Goal: Task Accomplishment & Management: Manage account settings

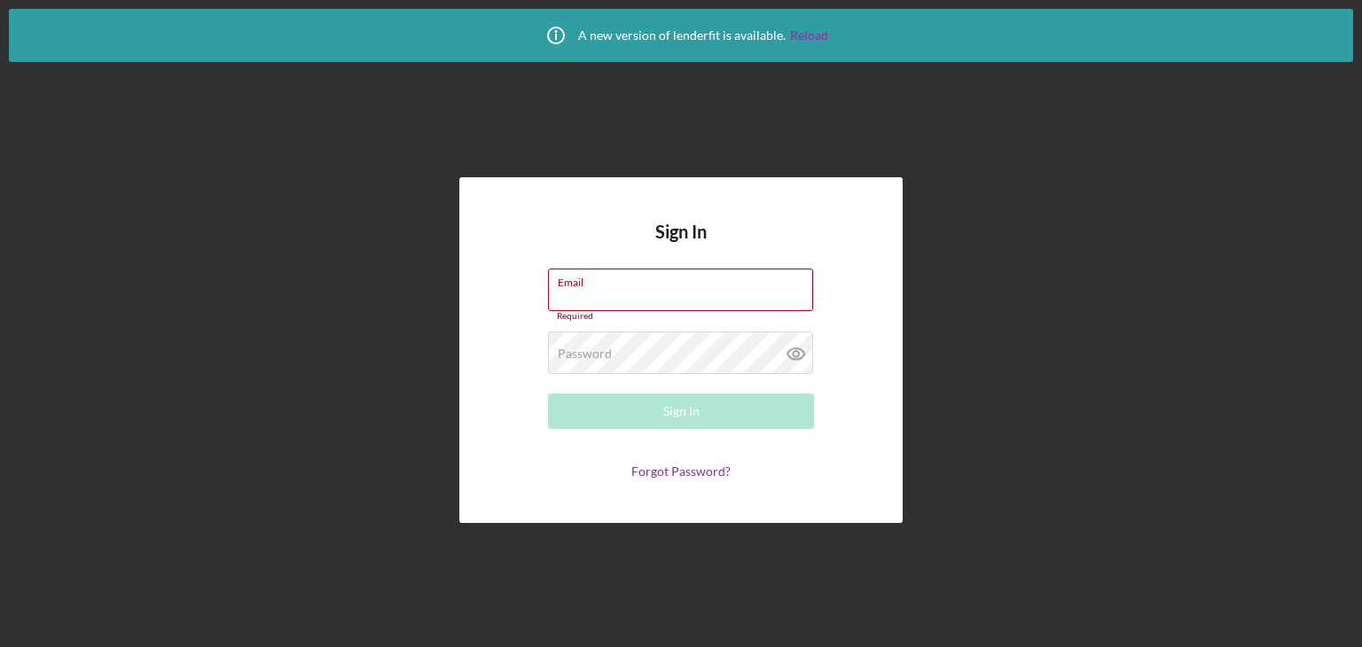
type input "[EMAIL_ADDRESS][DOMAIN_NAME]"
click at [1089, 565] on div "Sign In Email [EMAIL_ADDRESS][DOMAIN_NAME] Required Password Required Sign In F…" at bounding box center [681, 350] width 1344 height 576
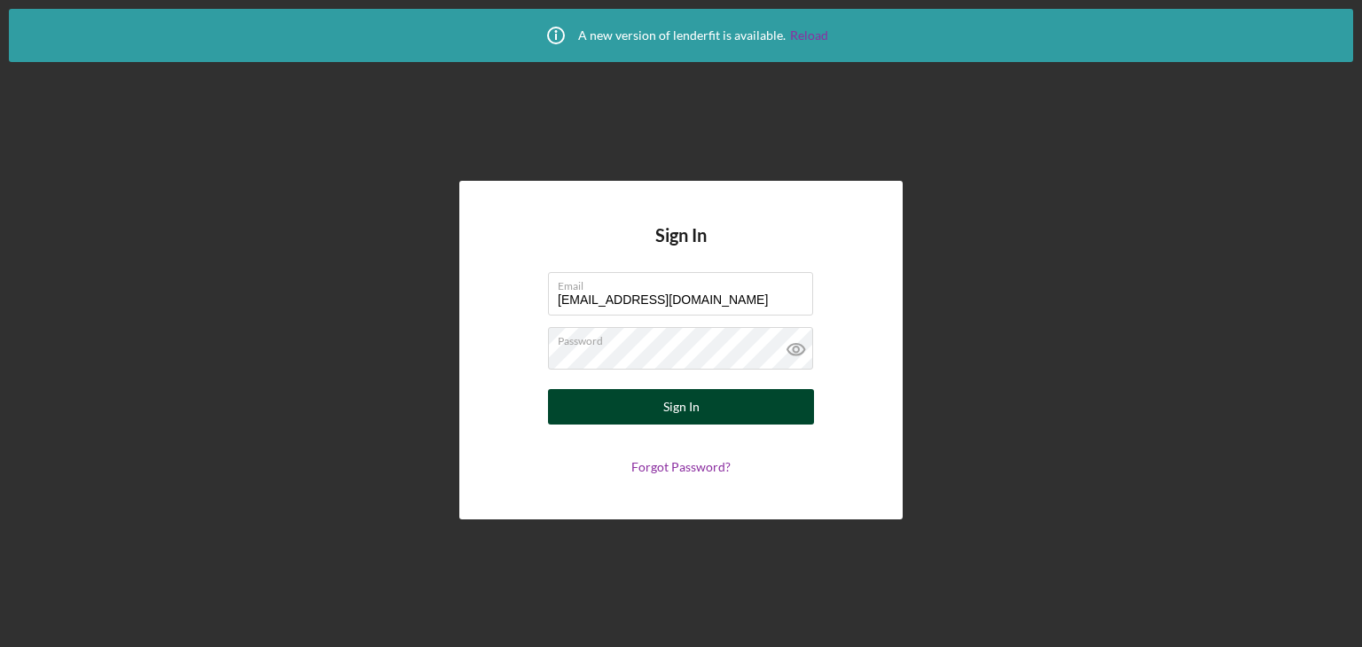
click at [709, 398] on button "Sign In" at bounding box center [681, 406] width 266 height 35
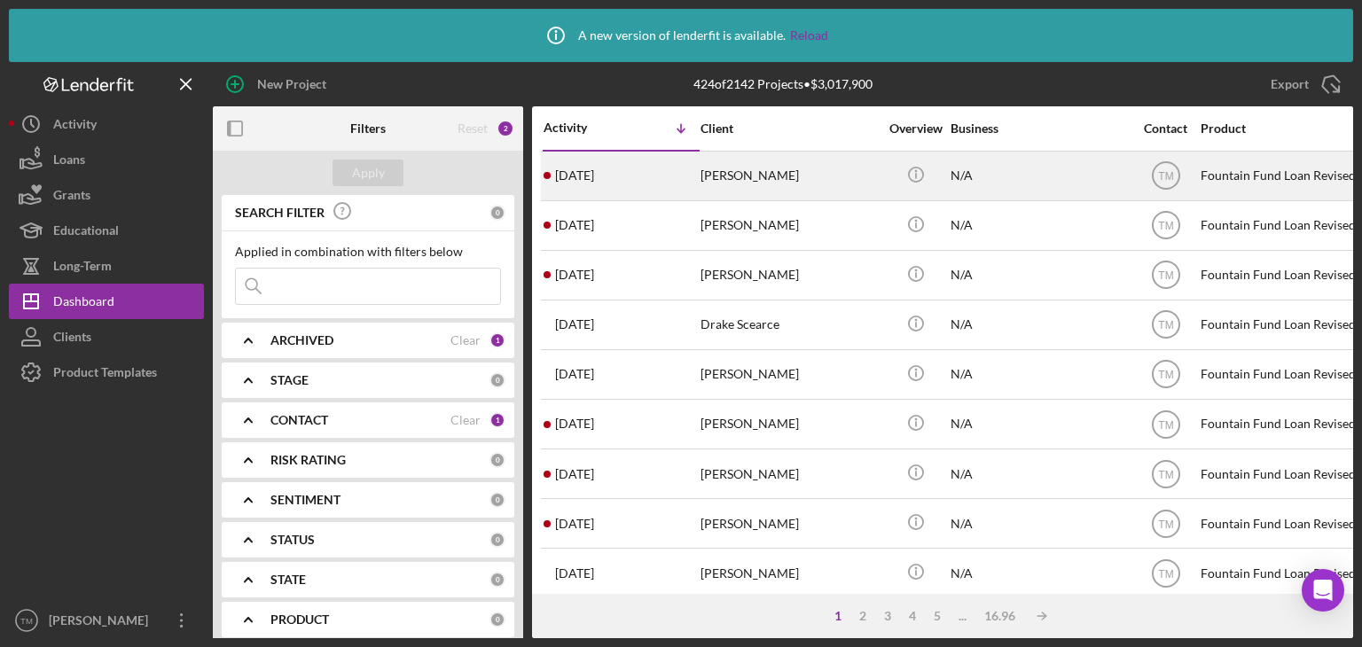
click at [746, 176] on div "[PERSON_NAME]" at bounding box center [789, 176] width 177 height 47
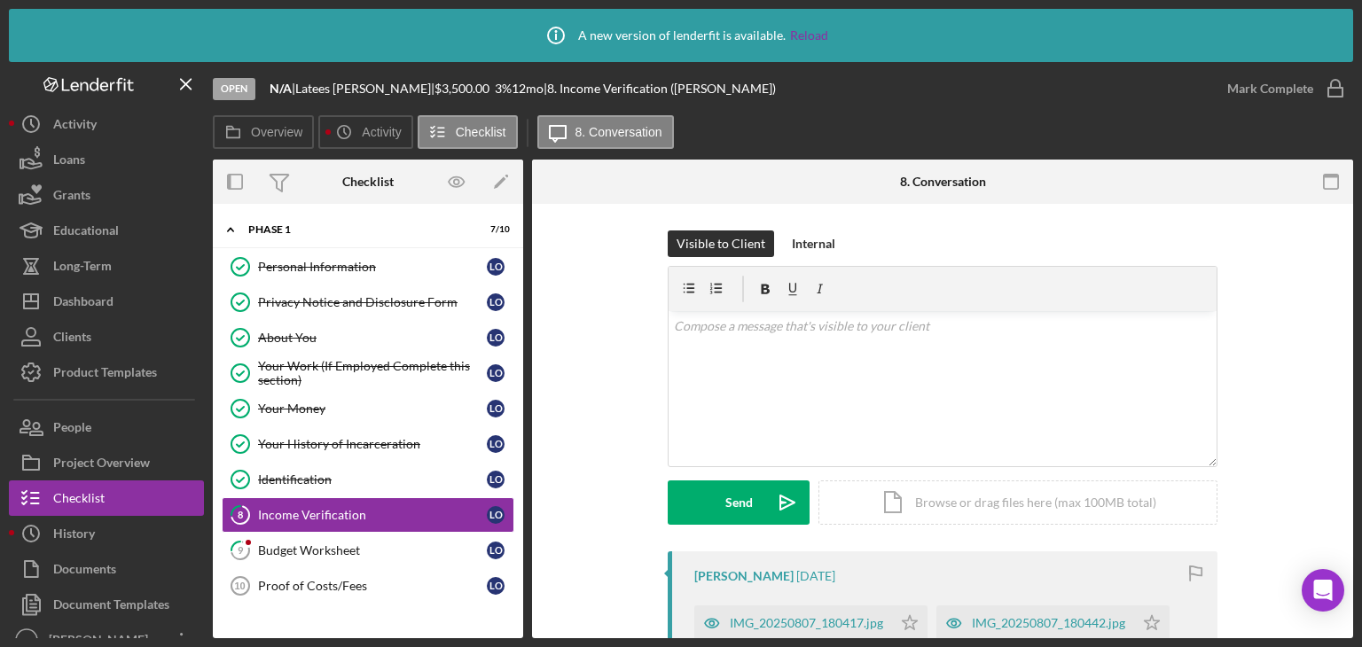
scroll to position [177, 0]
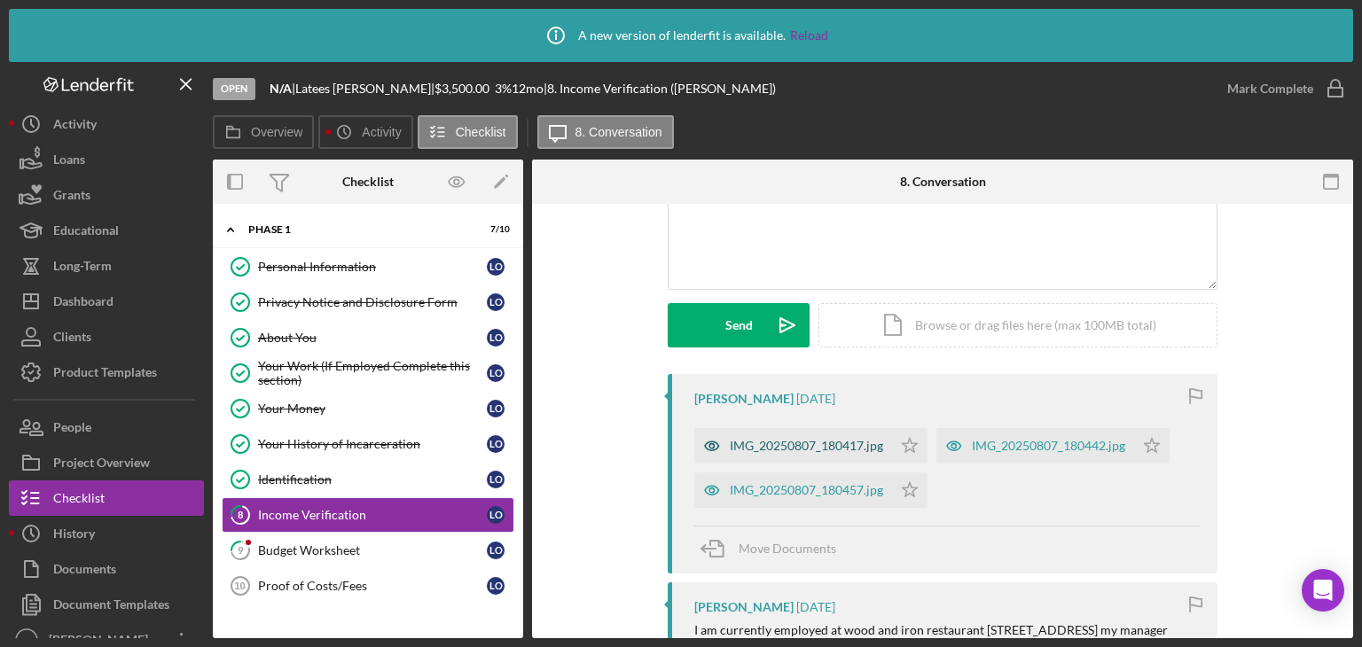
click at [810, 449] on div "IMG_20250807_180417.jpg" at bounding box center [806, 446] width 153 height 14
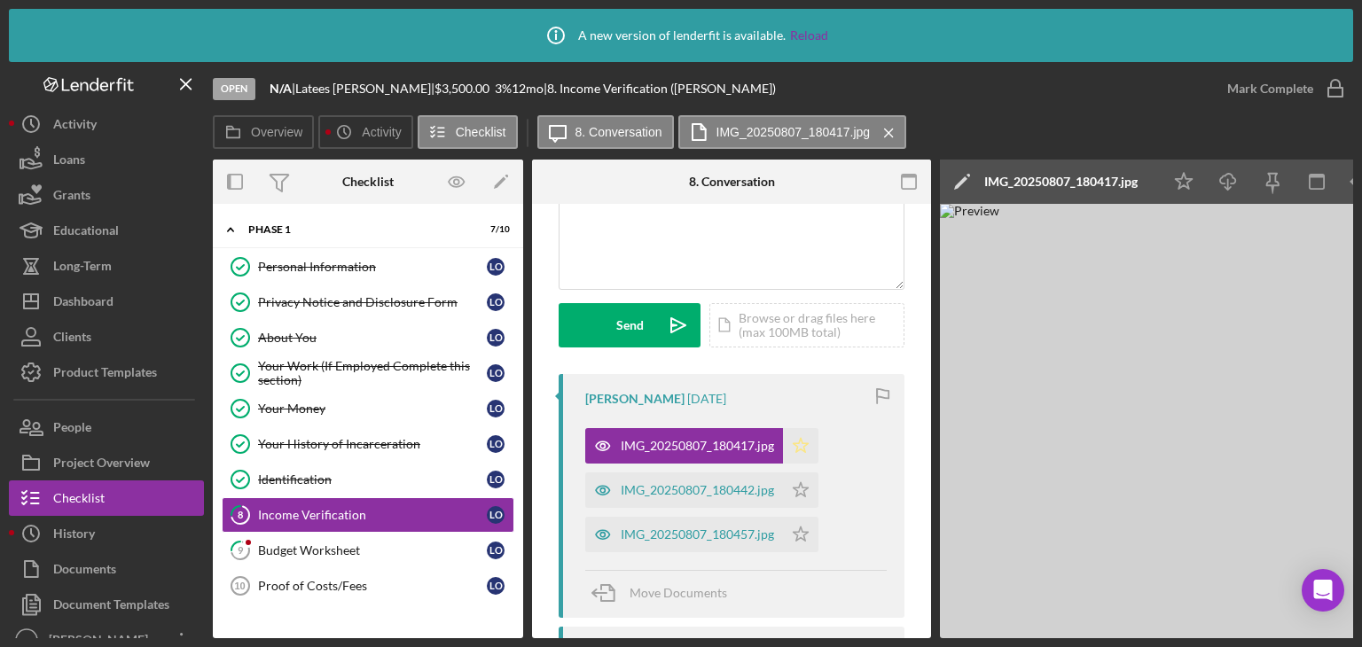
click at [798, 448] on polygon "button" at bounding box center [801, 445] width 15 height 14
click at [798, 444] on icon "Icon/Star" at bounding box center [800, 445] width 35 height 35
click at [687, 498] on div "IMG_20250807_180442.jpg" at bounding box center [684, 490] width 198 height 35
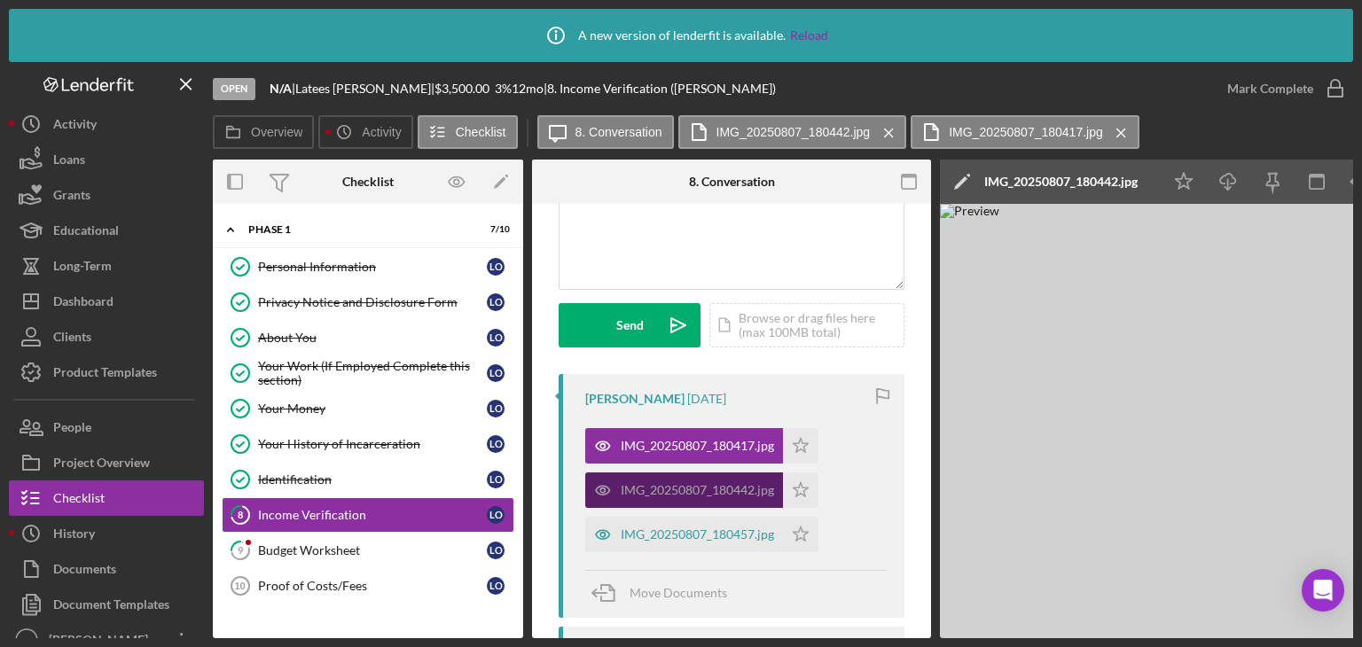
click at [732, 486] on div "IMG_20250807_180442.jpg" at bounding box center [697, 490] width 153 height 14
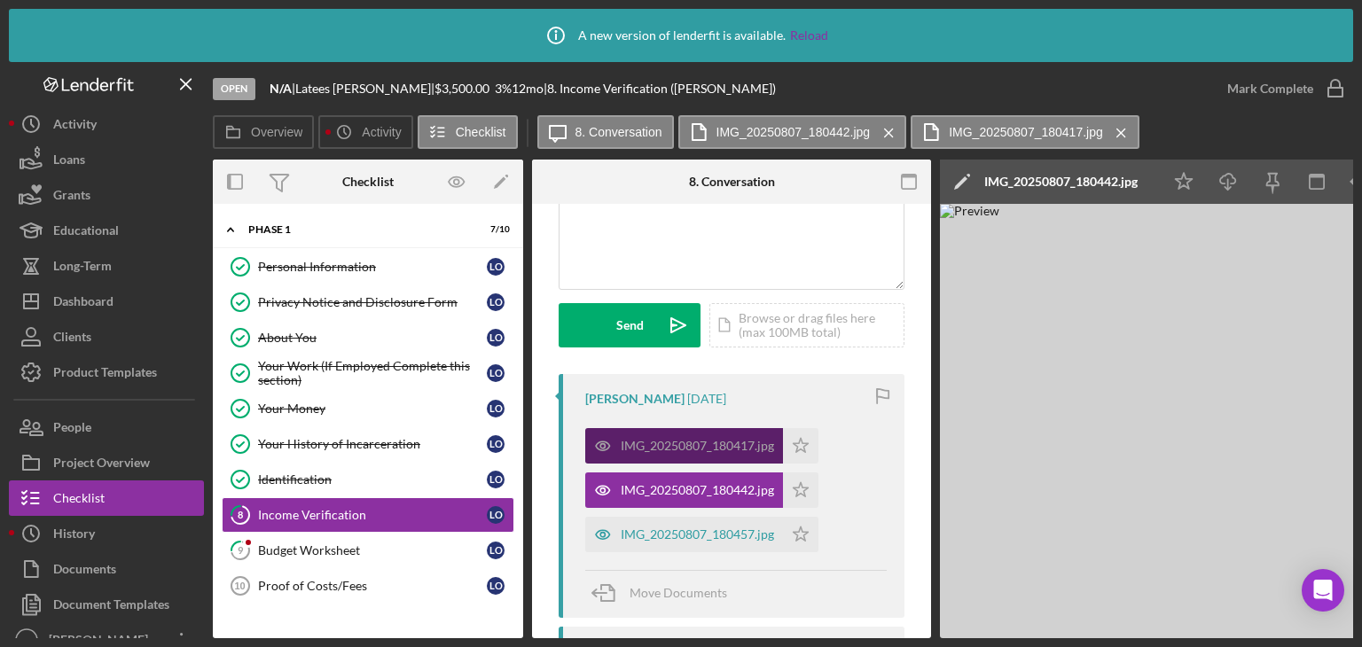
click at [720, 448] on div "IMG_20250807_180417.jpg" at bounding box center [697, 446] width 153 height 14
click at [667, 444] on div "IMG_20250807_180417.jpg" at bounding box center [697, 446] width 153 height 14
click at [668, 530] on div "IMG_20250807_180457.jpg" at bounding box center [697, 535] width 153 height 14
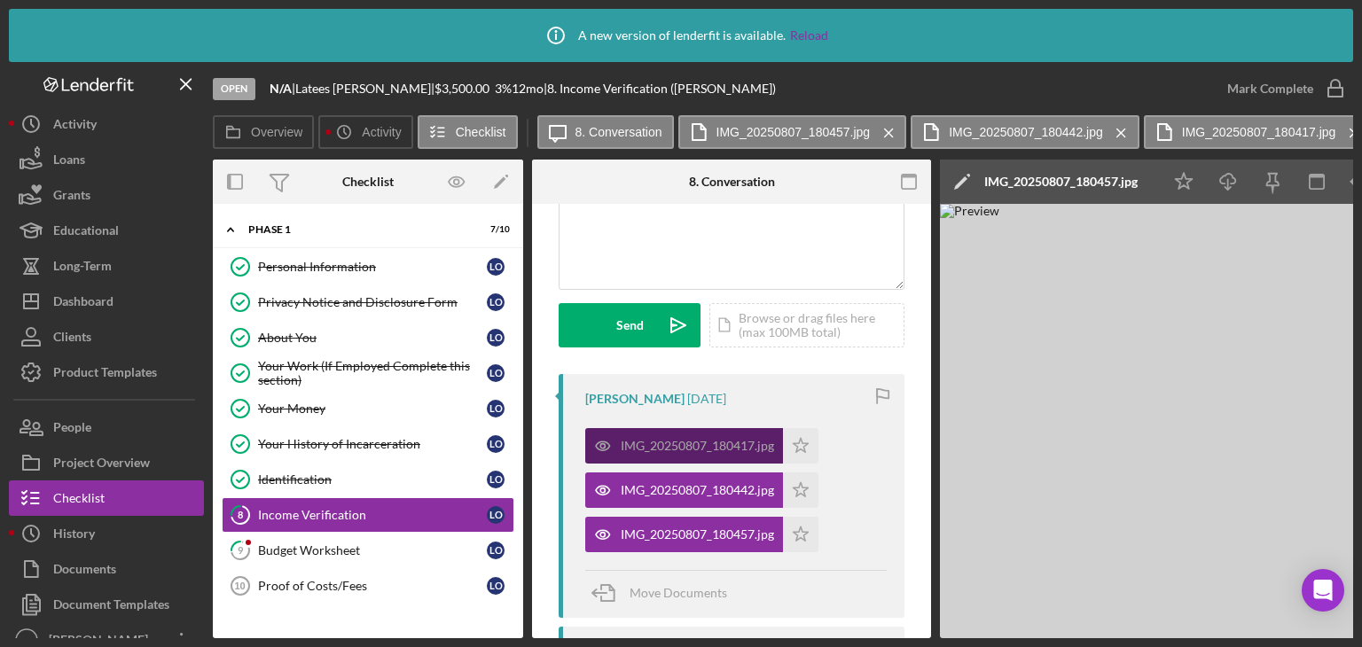
click at [638, 440] on div "IMG_20250807_180417.jpg" at bounding box center [697, 446] width 153 height 14
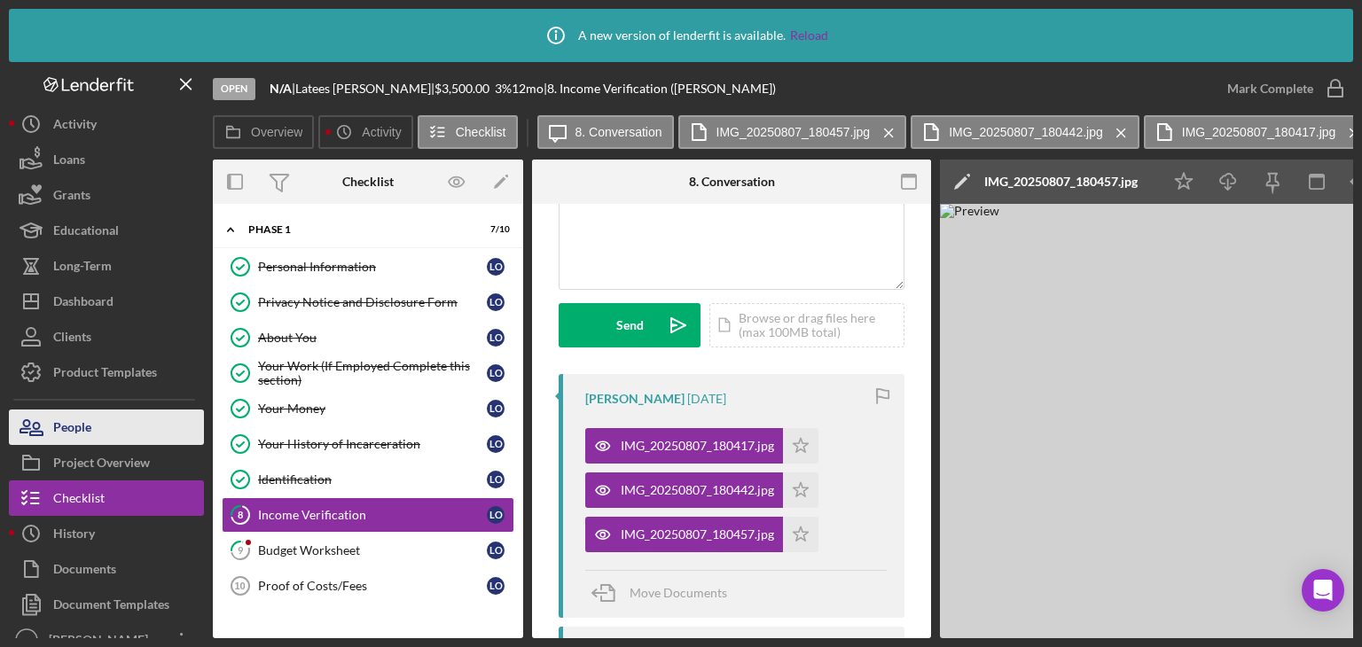
click at [84, 436] on div "People" at bounding box center [72, 430] width 38 height 40
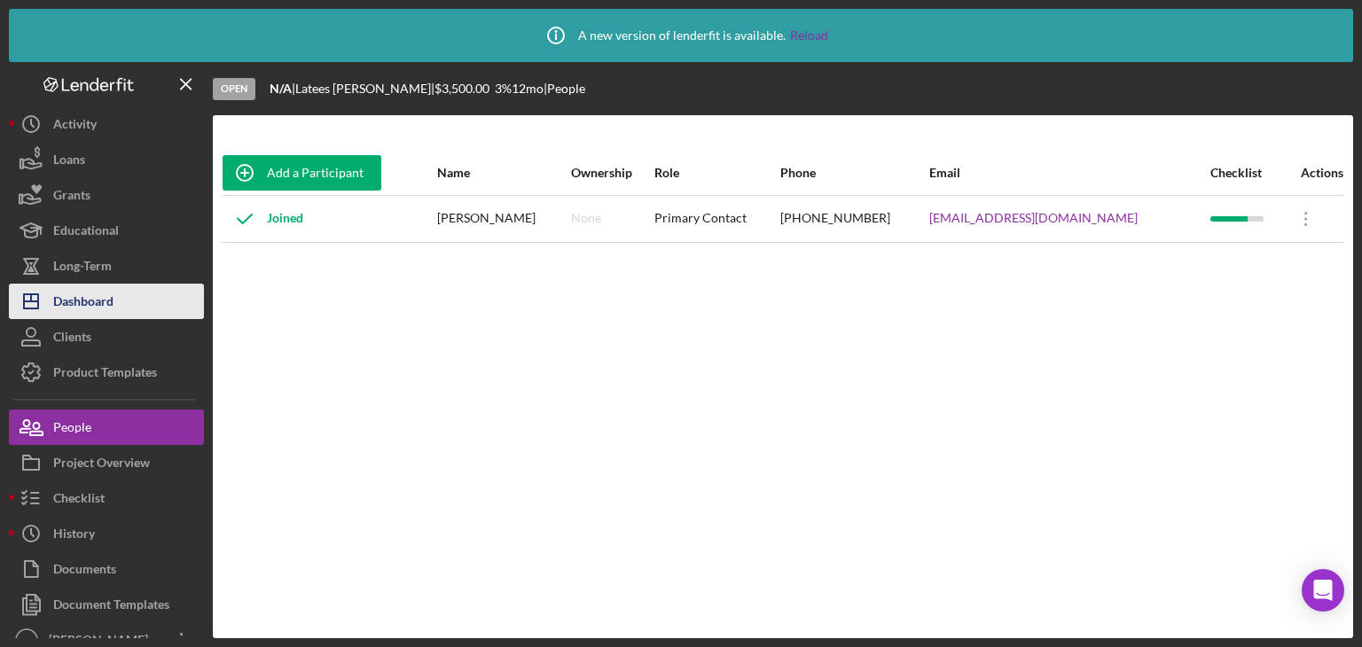
click at [79, 295] on div "Dashboard" at bounding box center [83, 304] width 60 height 40
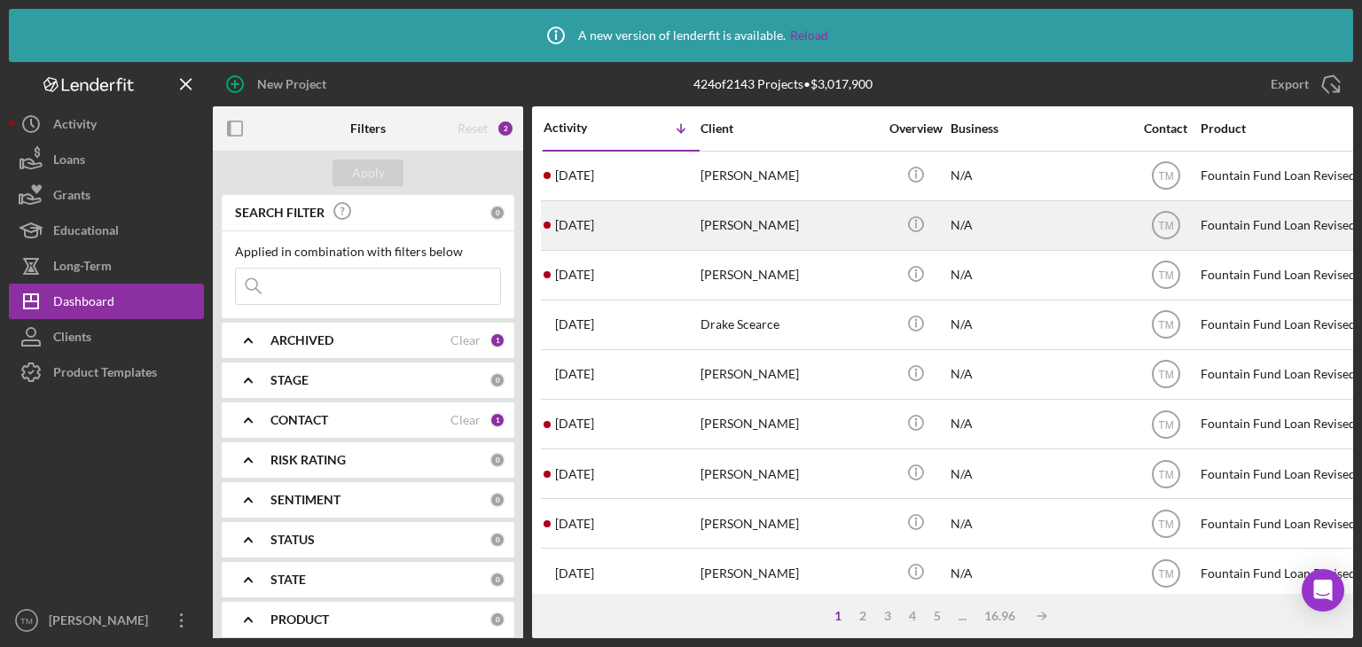
click at [752, 228] on div "[PERSON_NAME]" at bounding box center [789, 225] width 177 height 47
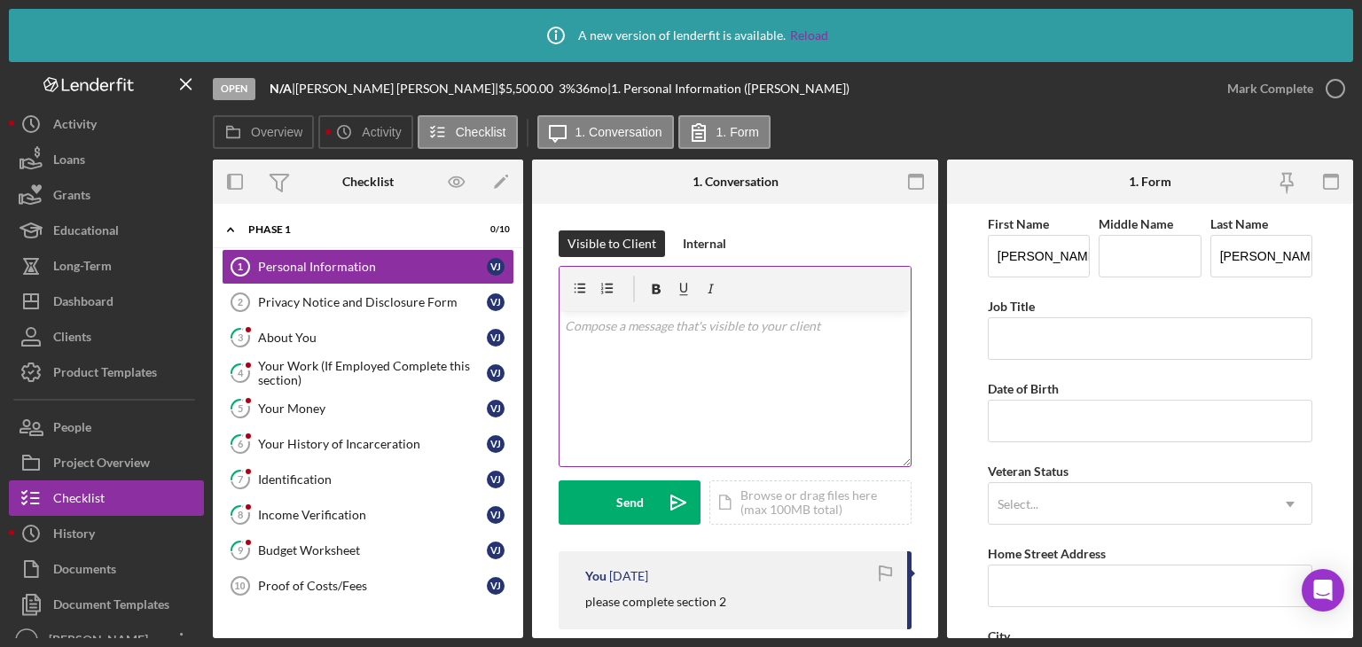
click at [611, 340] on div "v Color teal Color pink Remove color Add row above Add row below Add column bef…" at bounding box center [735, 388] width 351 height 155
click at [607, 341] on div "v Color teal Color pink Remove color Add row above Add row below Add column bef…" at bounding box center [735, 388] width 351 height 155
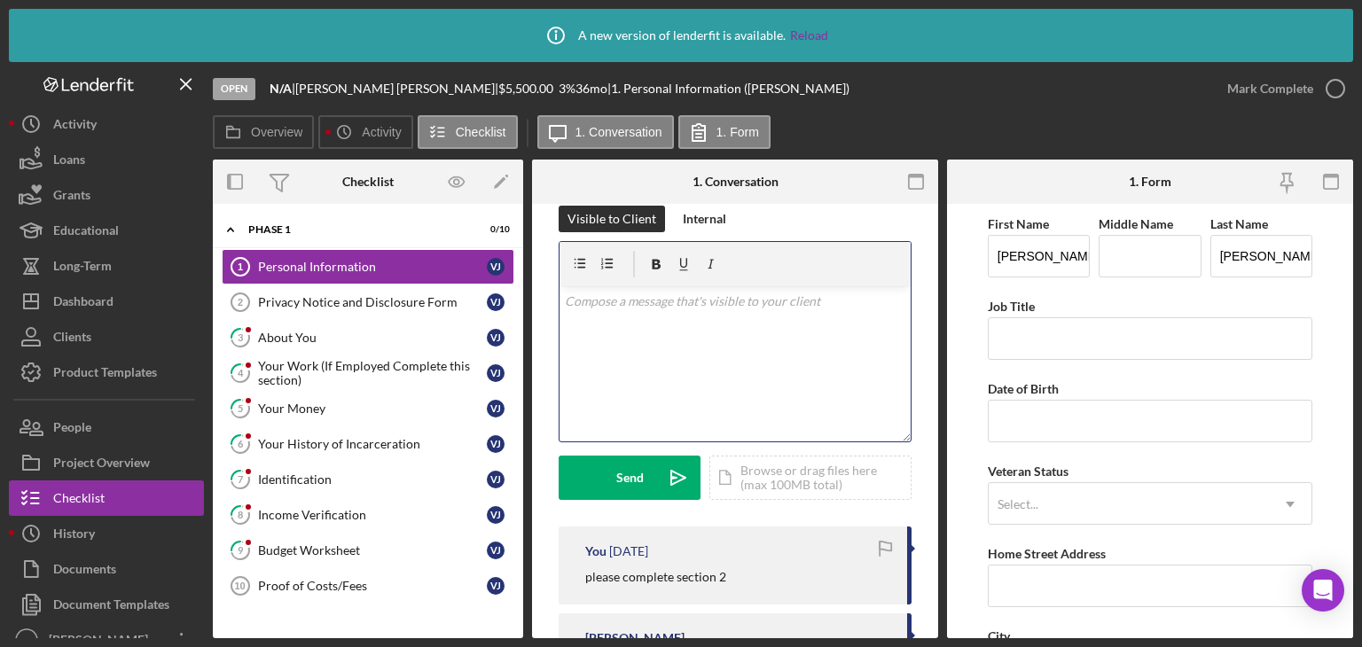
scroll to position [7, 0]
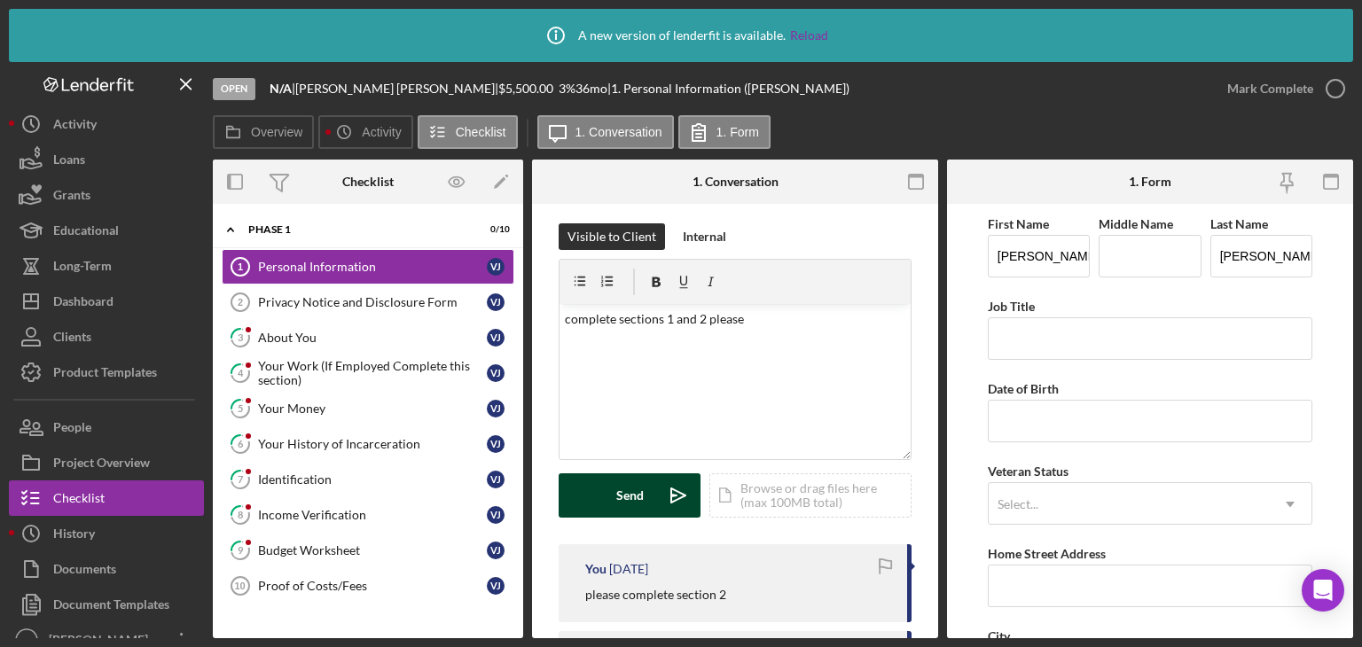
click at [617, 512] on div "Send" at bounding box center [629, 496] width 27 height 44
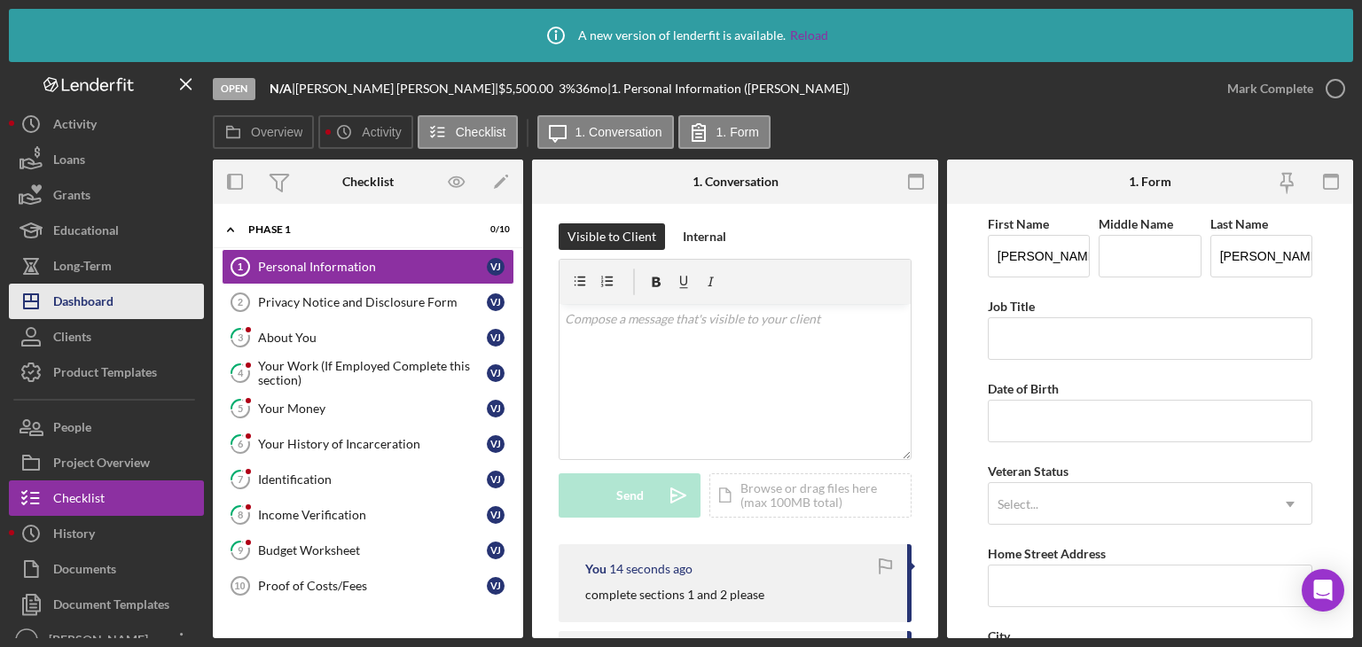
click at [90, 302] on div "Dashboard" at bounding box center [83, 304] width 60 height 40
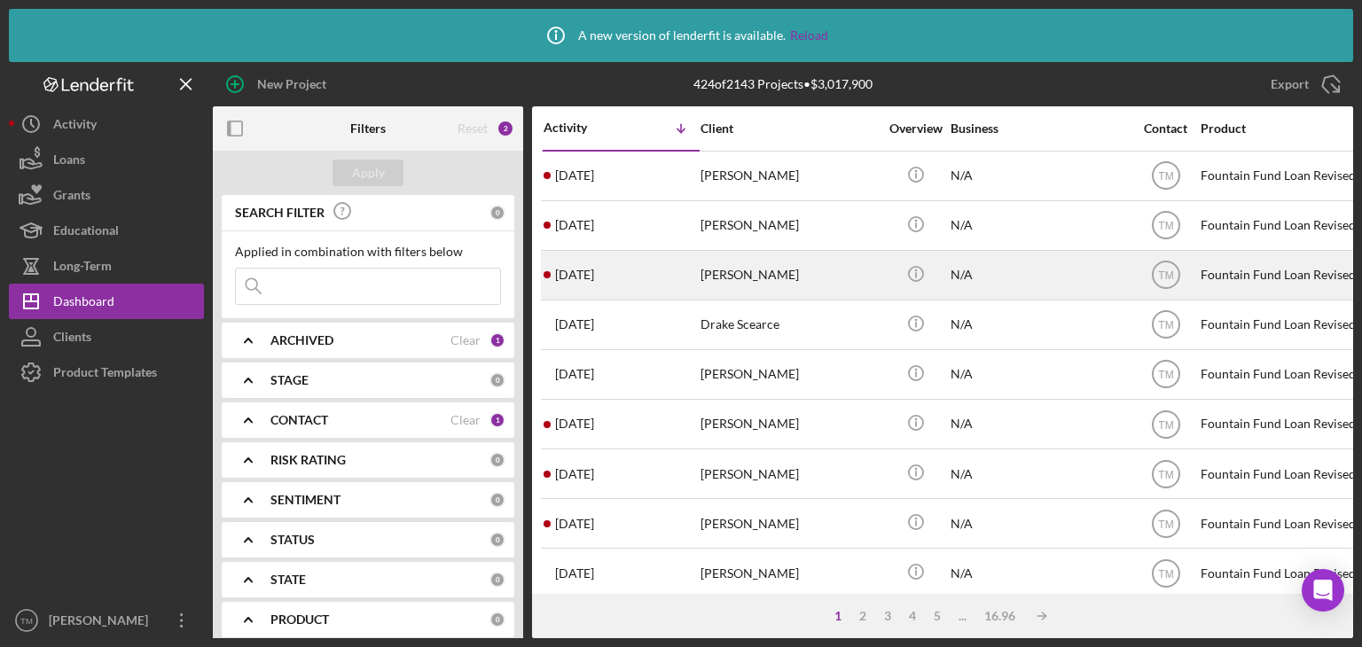
click at [758, 281] on div "[PERSON_NAME]" at bounding box center [789, 275] width 177 height 47
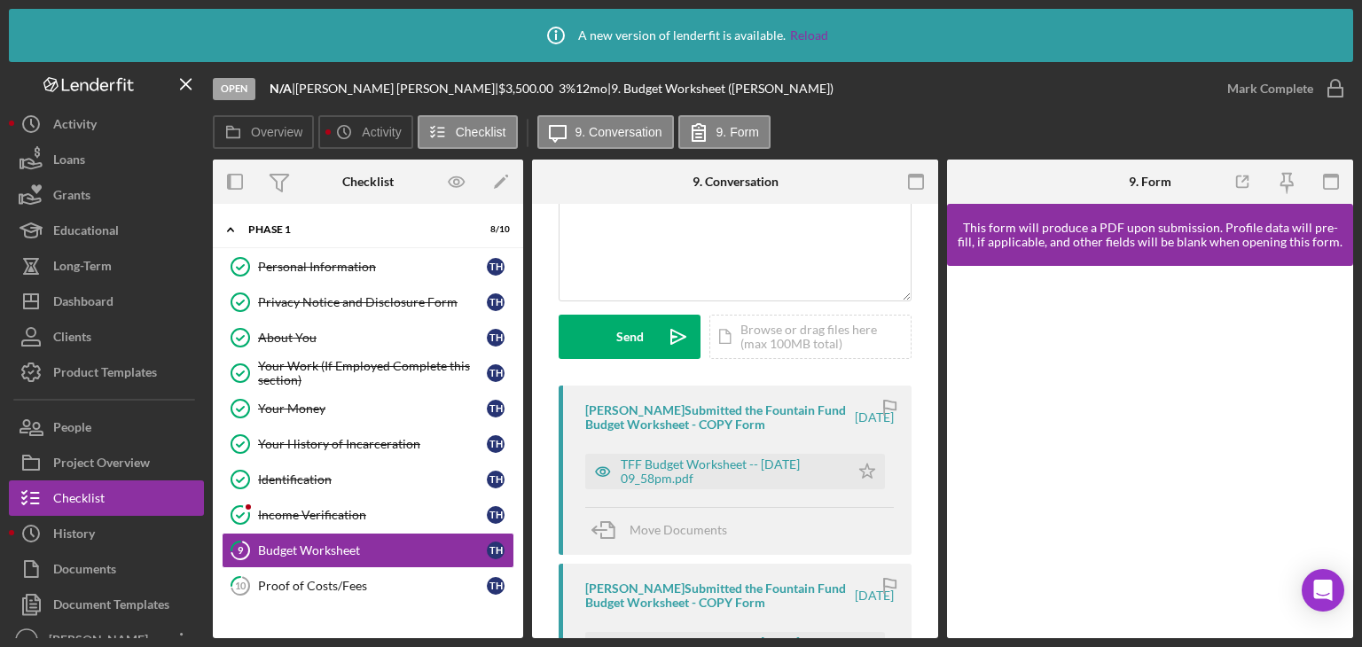
scroll to position [177, 0]
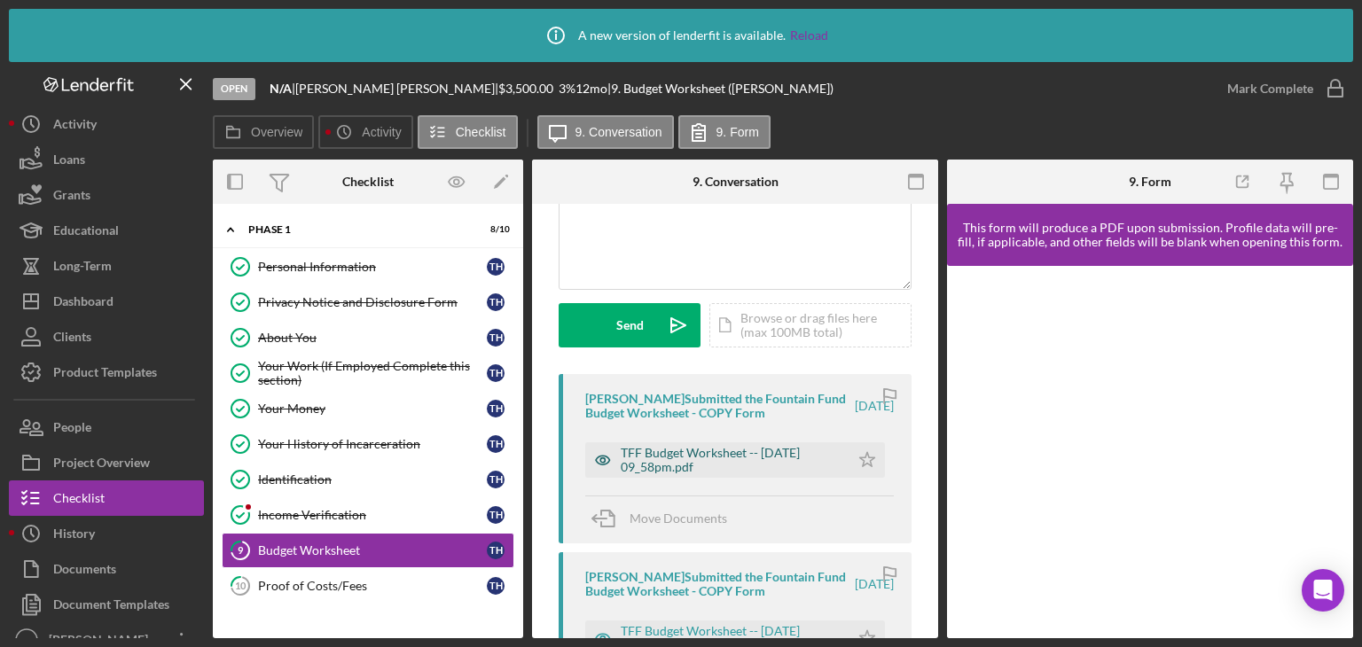
click at [670, 458] on div "TFF Budget Worksheet -- [DATE] 09_58pm.pdf" at bounding box center [731, 460] width 220 height 28
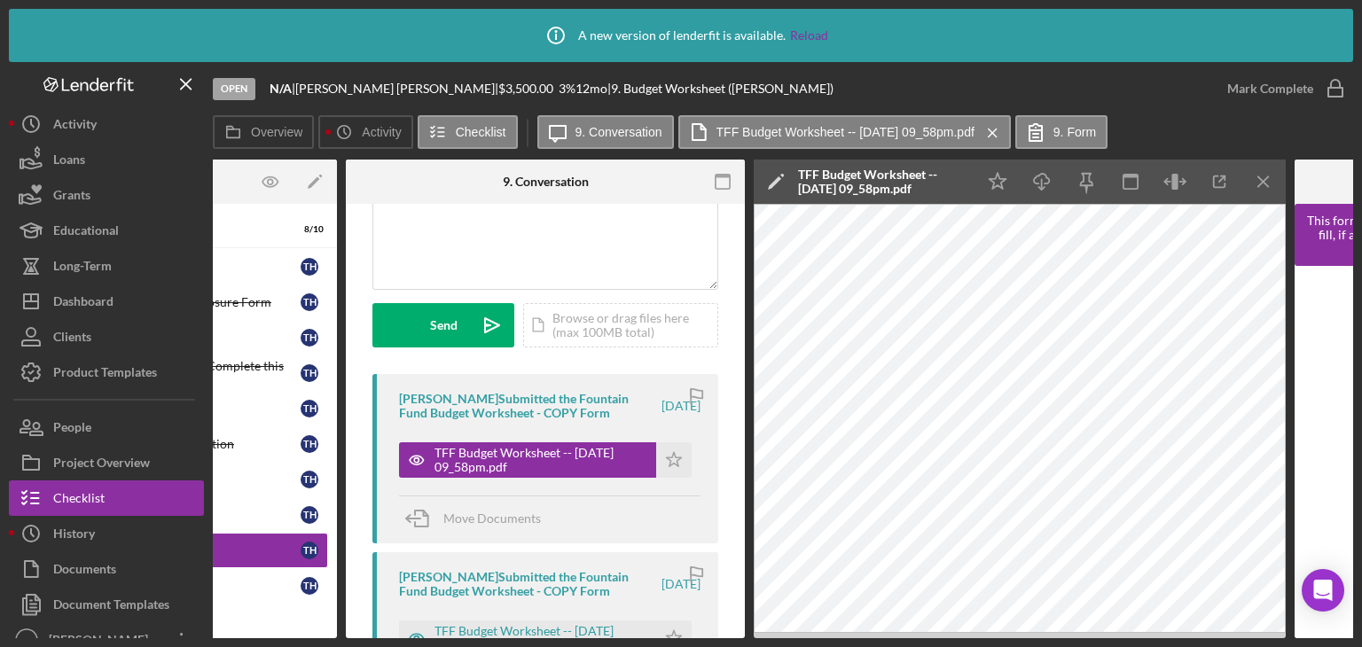
scroll to position [0, 0]
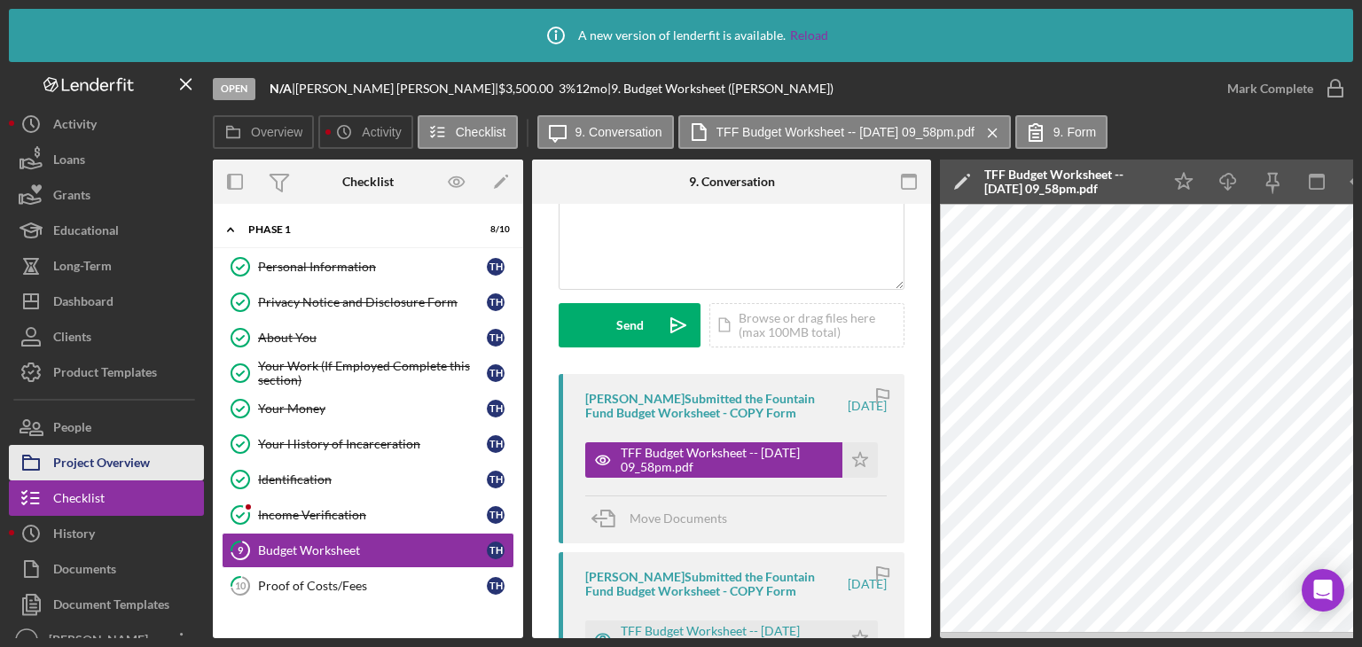
click at [88, 466] on div "Project Overview" at bounding box center [101, 465] width 97 height 40
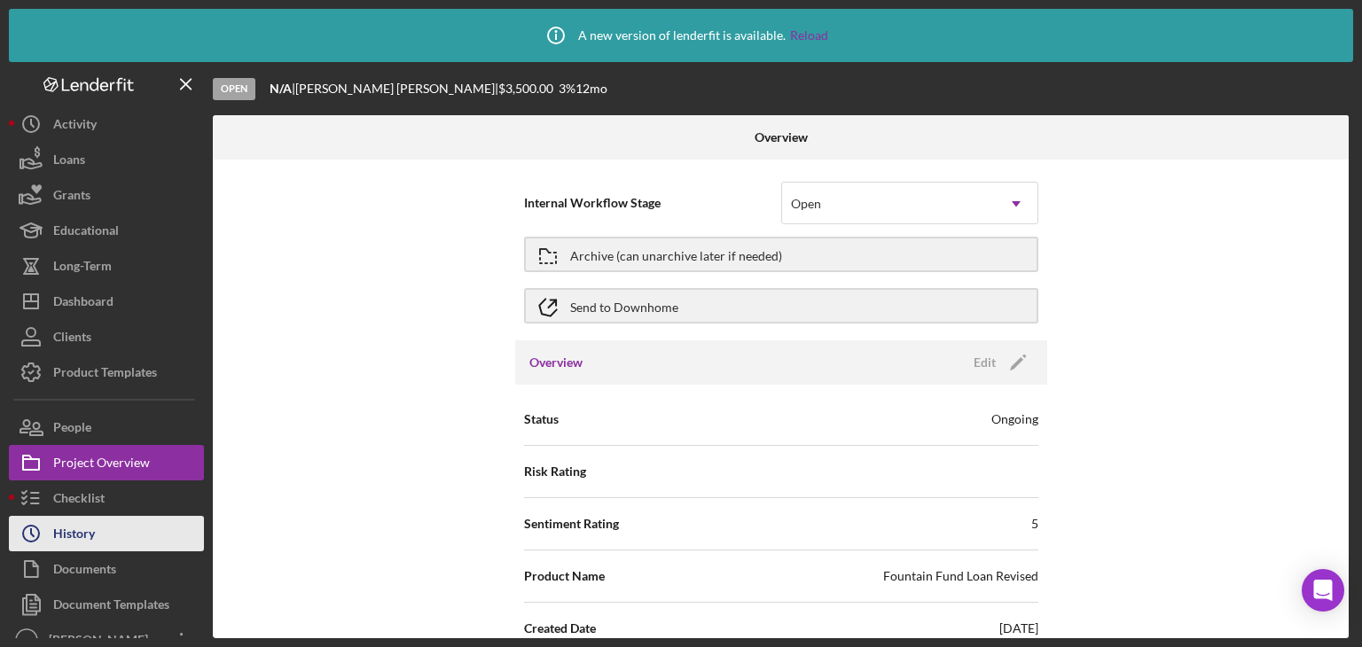
click at [76, 528] on div "History" at bounding box center [74, 536] width 42 height 40
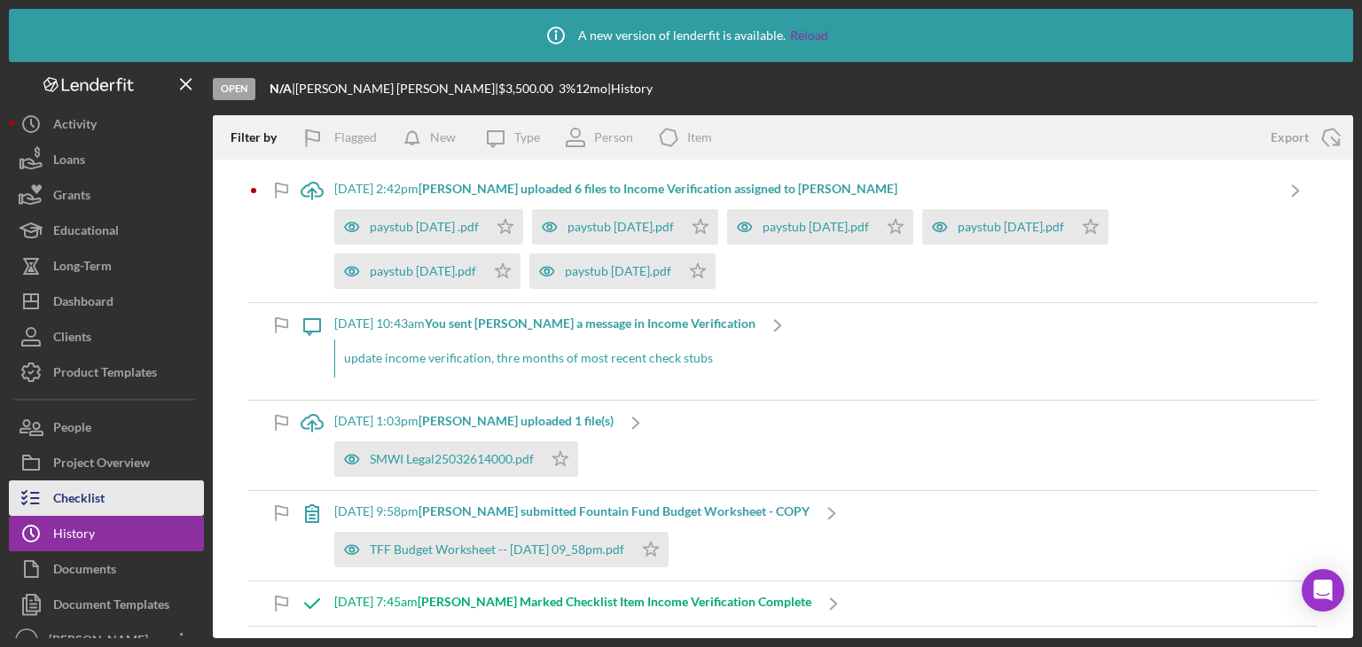
click at [82, 499] on div "Checklist" at bounding box center [78, 501] width 51 height 40
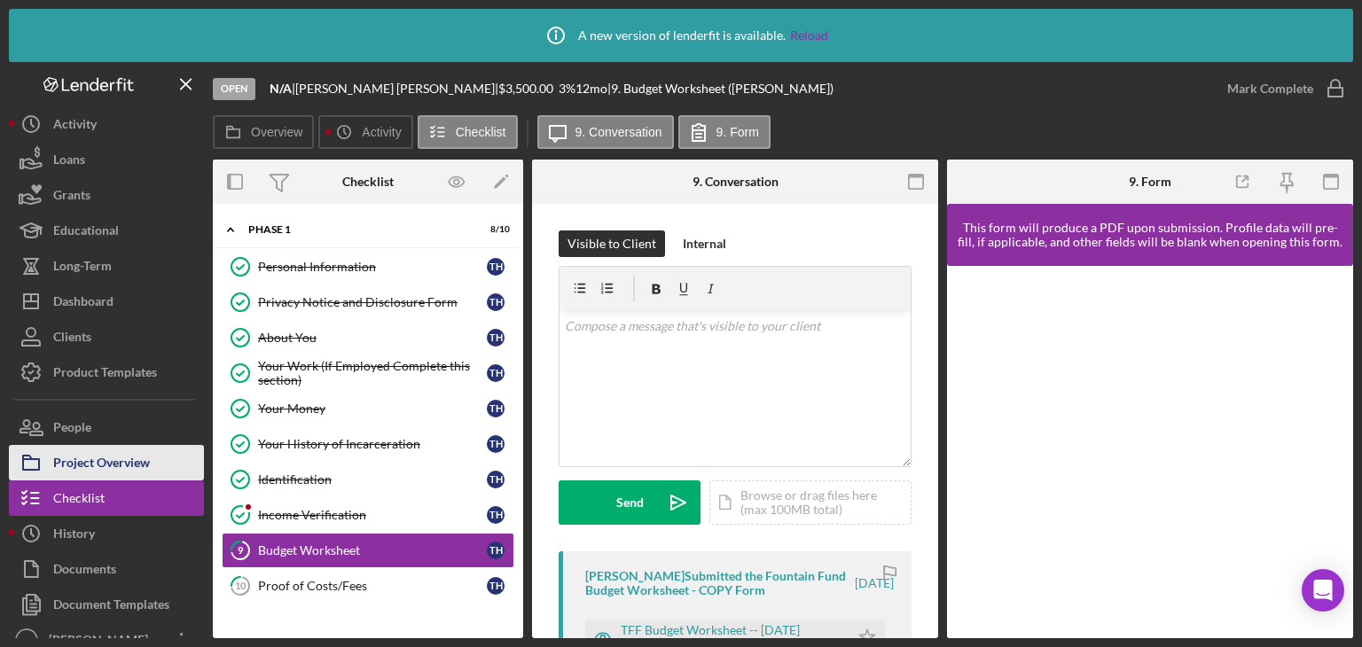
click at [90, 467] on div "Project Overview" at bounding box center [101, 465] width 97 height 40
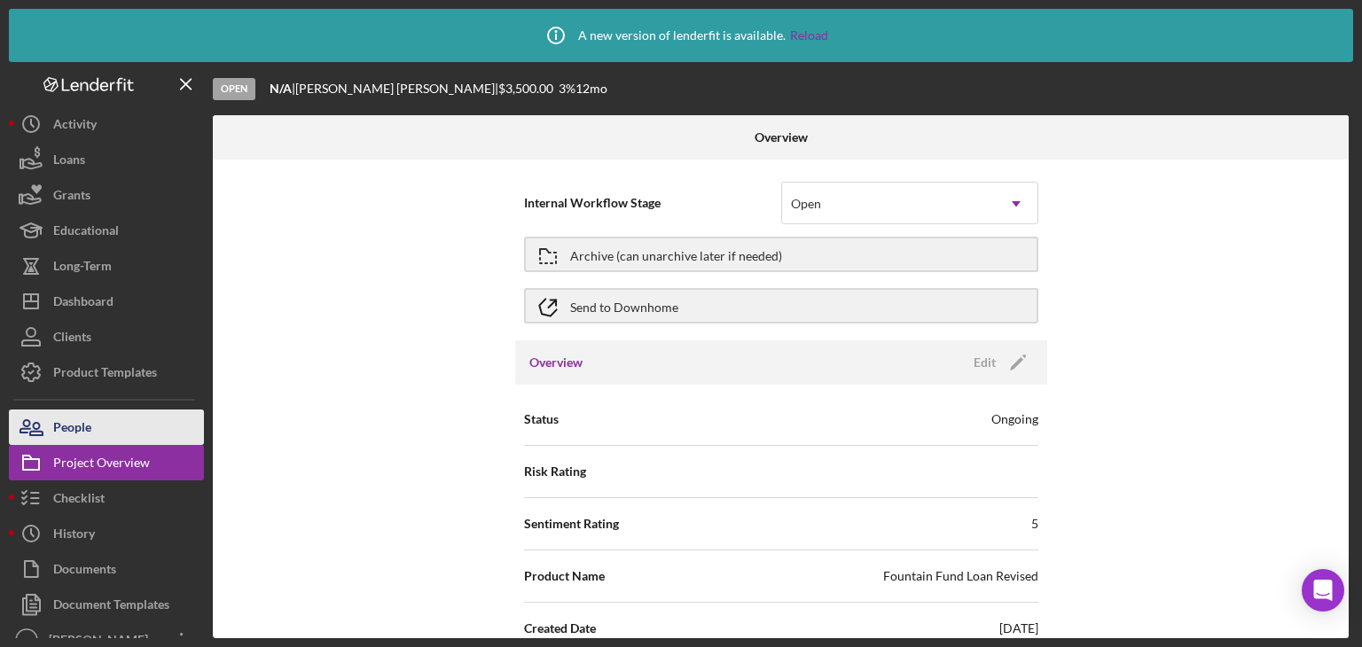
click at [98, 427] on button "People" at bounding box center [106, 427] width 195 height 35
